Goal: Task Accomplishment & Management: Use online tool/utility

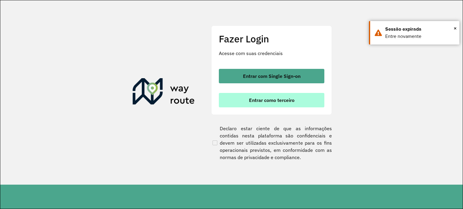
click at [257, 99] on span "Entrar como terceiro" at bounding box center [272, 100] width 46 height 5
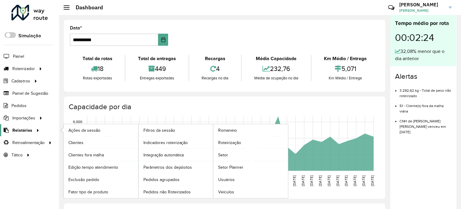
click at [28, 131] on span "Relatórios" at bounding box center [22, 130] width 20 height 6
click at [228, 143] on span "Roteirização" at bounding box center [230, 143] width 24 height 6
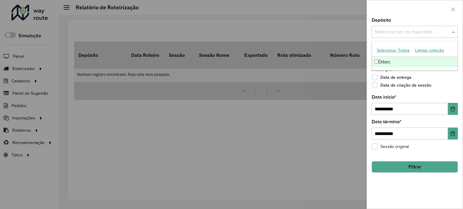
click at [443, 33] on input "text" at bounding box center [411, 32] width 77 height 7
drag, startPoint x: 392, startPoint y: 61, endPoint x: 391, endPoint y: 67, distance: 5.5
click at [392, 61] on div "Dibec" at bounding box center [415, 62] width 86 height 10
click at [451, 108] on icon "Choose Date" at bounding box center [453, 109] width 4 height 5
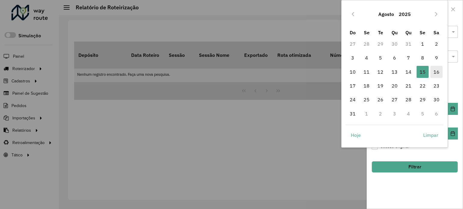
click at [436, 69] on span "16" at bounding box center [436, 72] width 12 height 12
type input "**********"
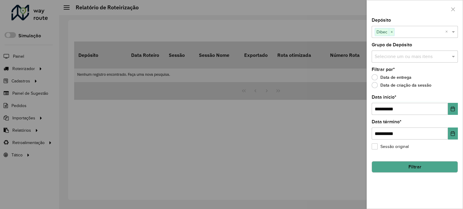
click at [414, 167] on button "Filtrar" at bounding box center [415, 167] width 86 height 11
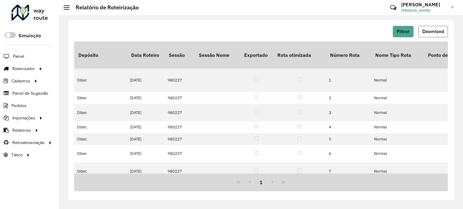
click at [433, 32] on span "Download" at bounding box center [433, 31] width 22 height 5
click at [435, 33] on span "Download" at bounding box center [433, 31] width 22 height 5
